Goal: Download file/media

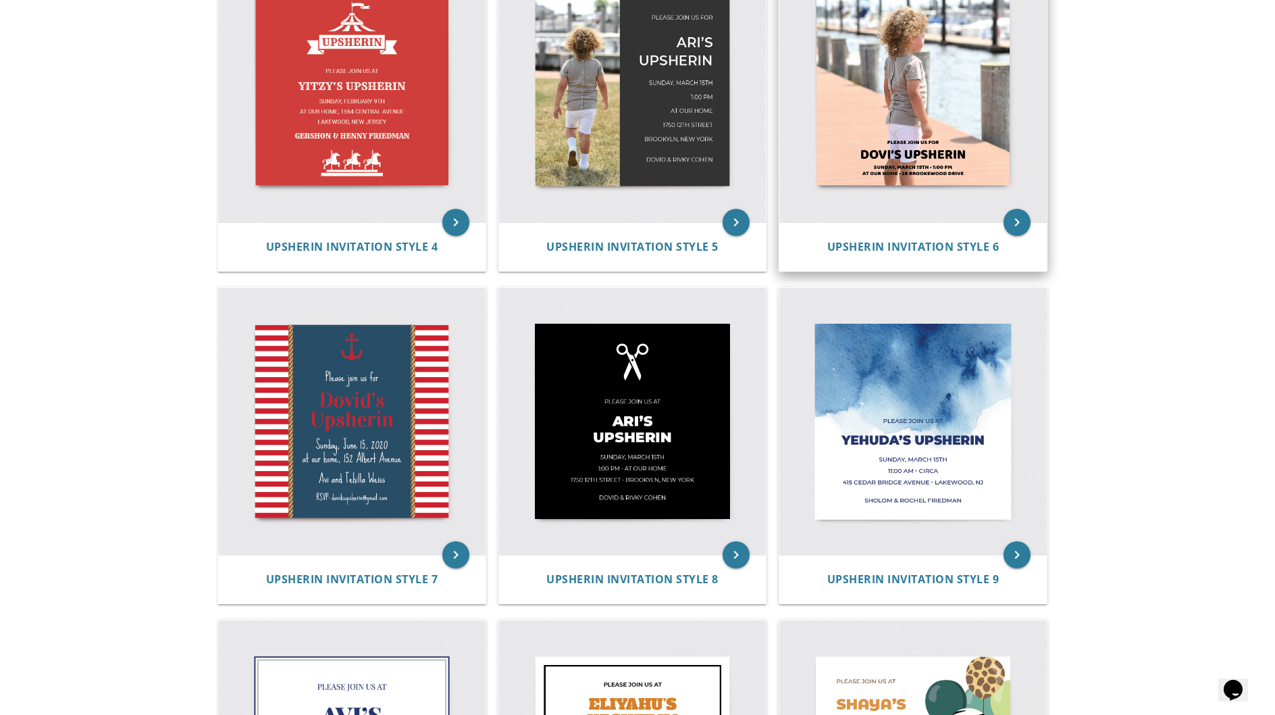
scroll to position [718, 0]
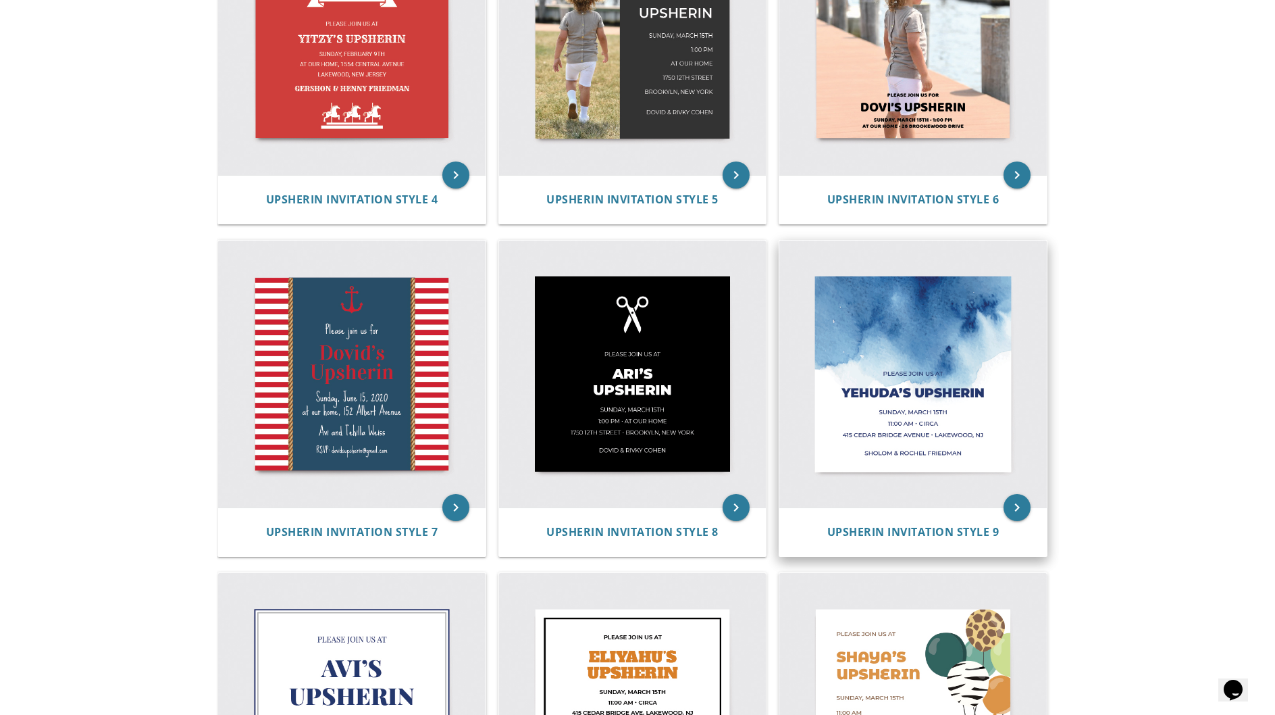
click at [897, 405] on img at bounding box center [912, 373] width 267 height 267
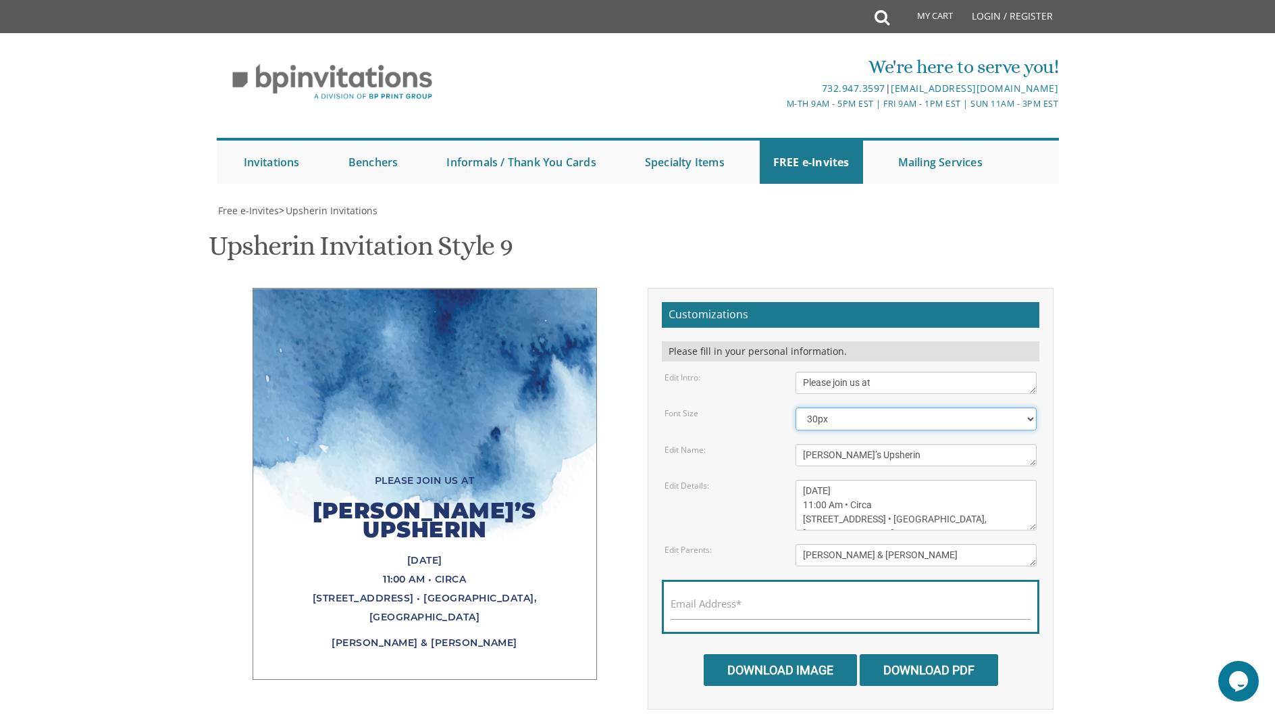
click at [834, 418] on select "20px 30px 40px 50px" at bounding box center [917, 418] width 242 height 23
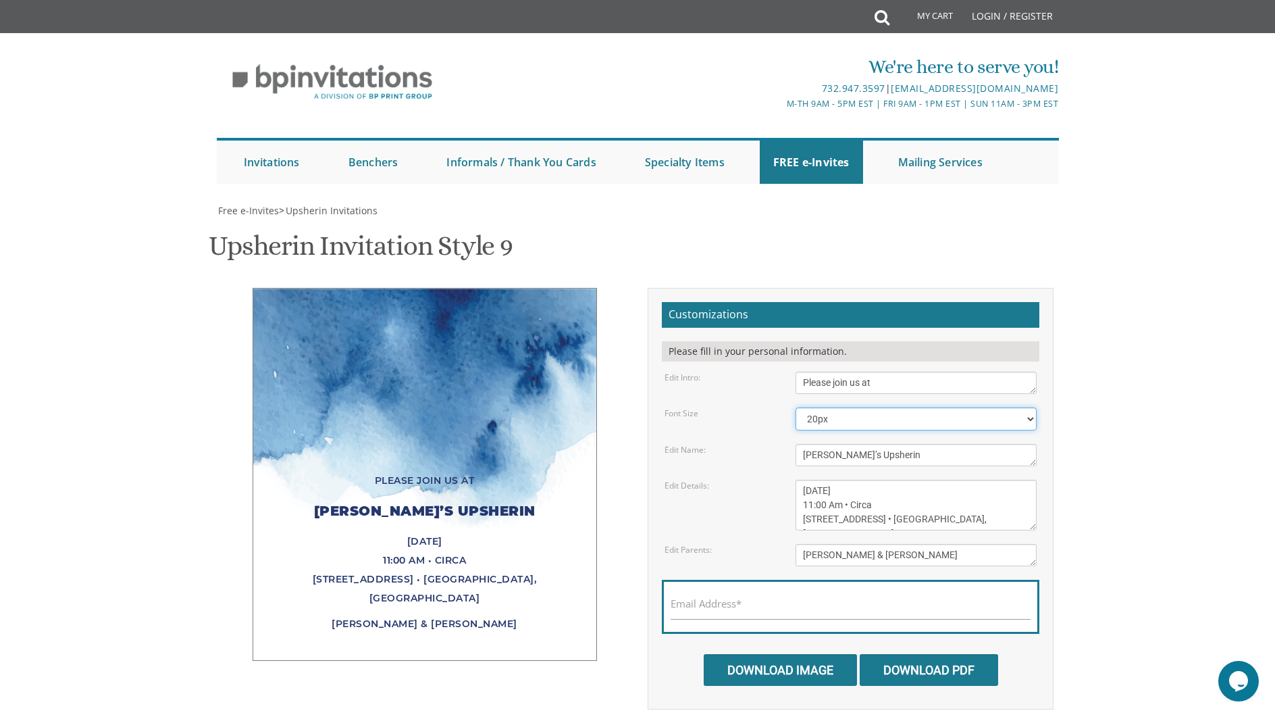
click at [831, 423] on select "20px 30px 40px 50px" at bounding box center [917, 418] width 242 height 23
select select "30px"
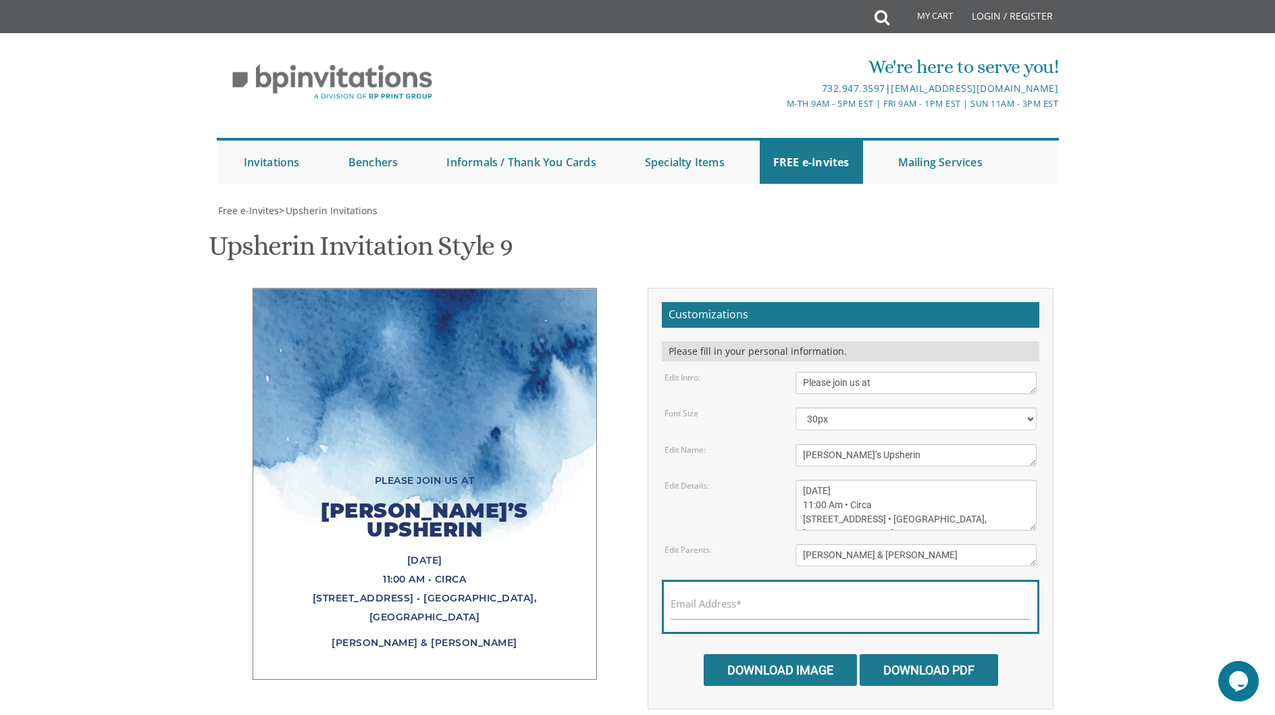
click at [1146, 465] on body "My Cart Total: View Cart Item(s) Submit My Cart Total: View Cart Item(s) Login …" at bounding box center [637, 534] width 1275 height 1068
click at [772, 654] on input "Download Image" at bounding box center [780, 670] width 153 height 32
click at [780, 654] on input "Download Image" at bounding box center [780, 670] width 153 height 32
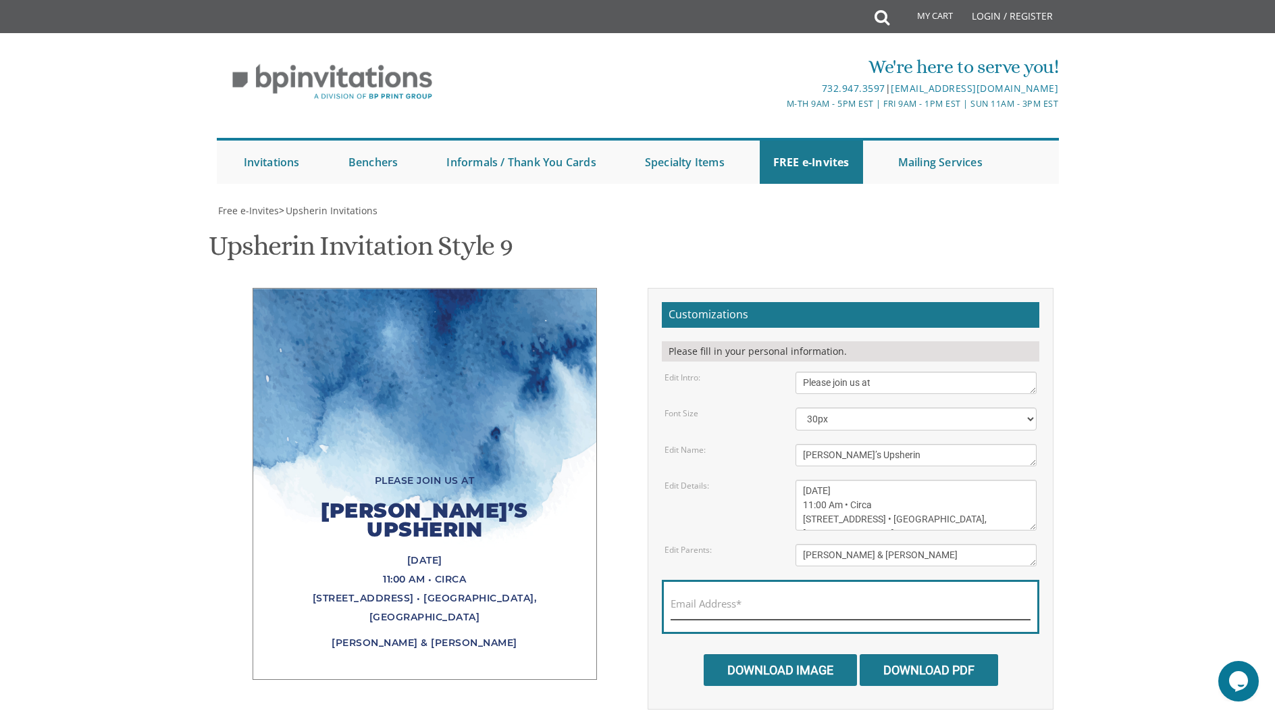
click at [751, 602] on input "Email Address*" at bounding box center [851, 610] width 360 height 17
type input "quangjackson995@gmail.com"
click at [759, 654] on input "Download Image" at bounding box center [780, 670] width 153 height 32
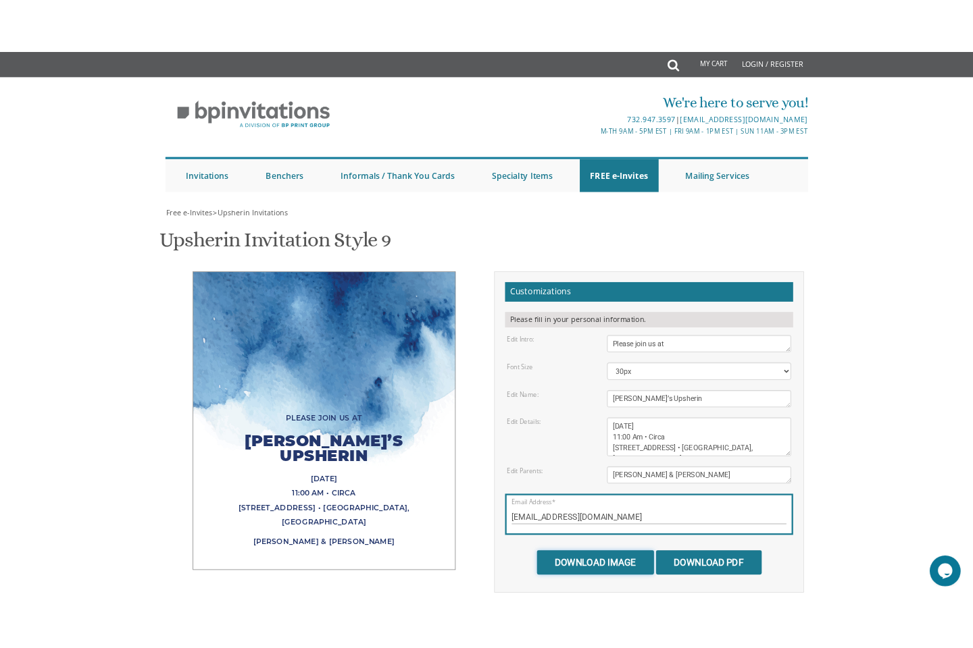
scroll to position [63, 0]
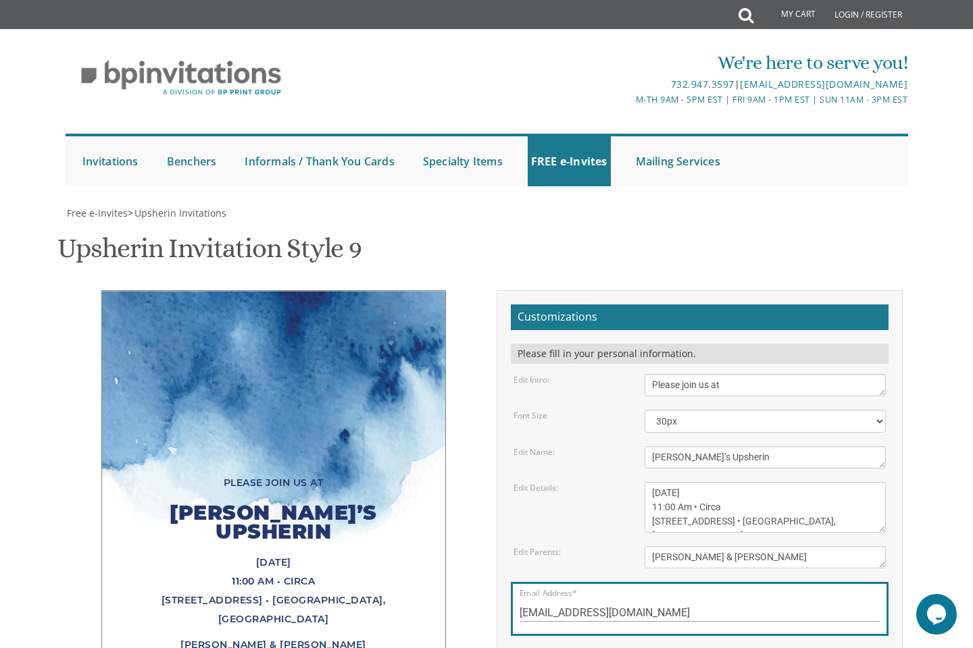
click at [138, 393] on div "Please join us at Yehuda’s Upsherin Sunday, March 15th 11:00 Am • Circa 415 Ced…" at bounding box center [273, 486] width 344 height 392
